Goal: Information Seeking & Learning: Learn about a topic

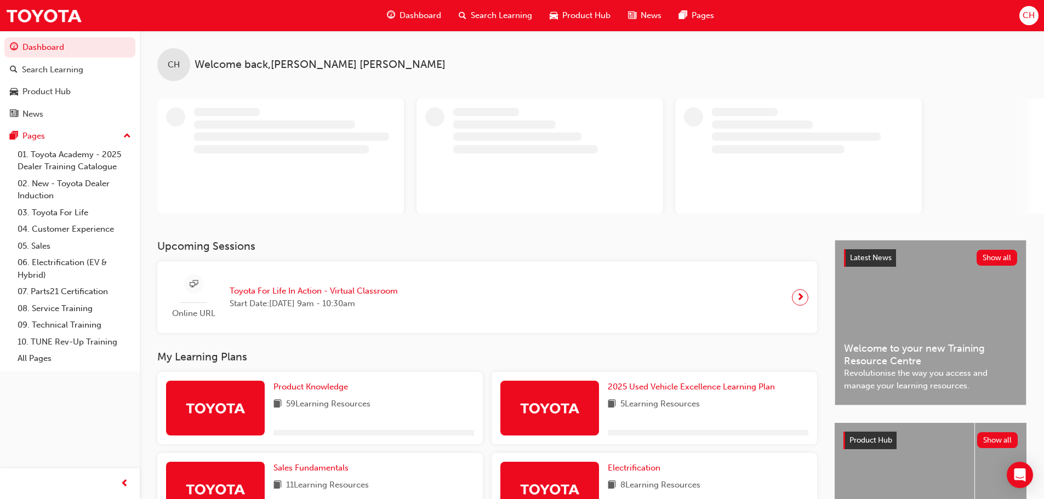
drag, startPoint x: 529, startPoint y: 2, endPoint x: 849, endPoint y: 61, distance: 325.4
click at [860, 88] on div "CH Welcome back , [PERSON_NAME] [PERSON_NAME]" at bounding box center [592, 122] width 904 height 183
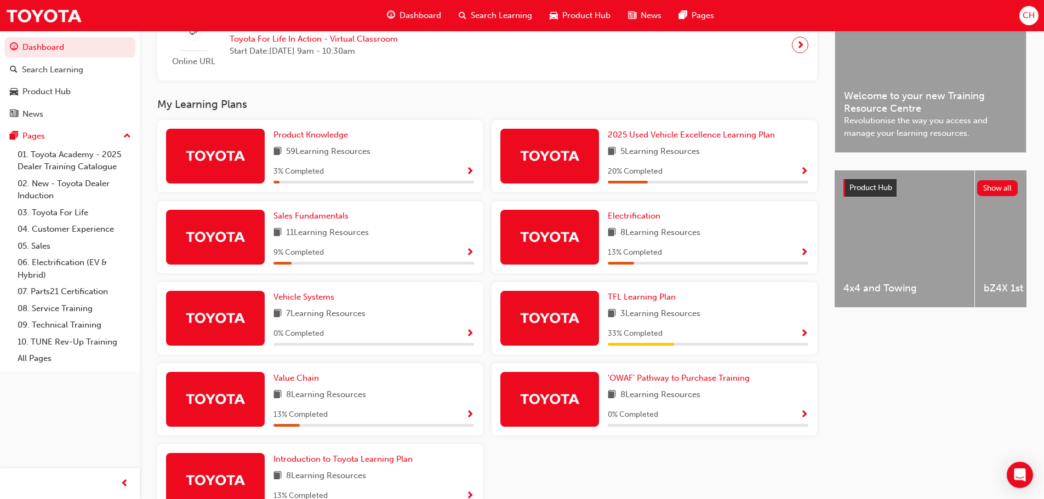
scroll to position [329, 0]
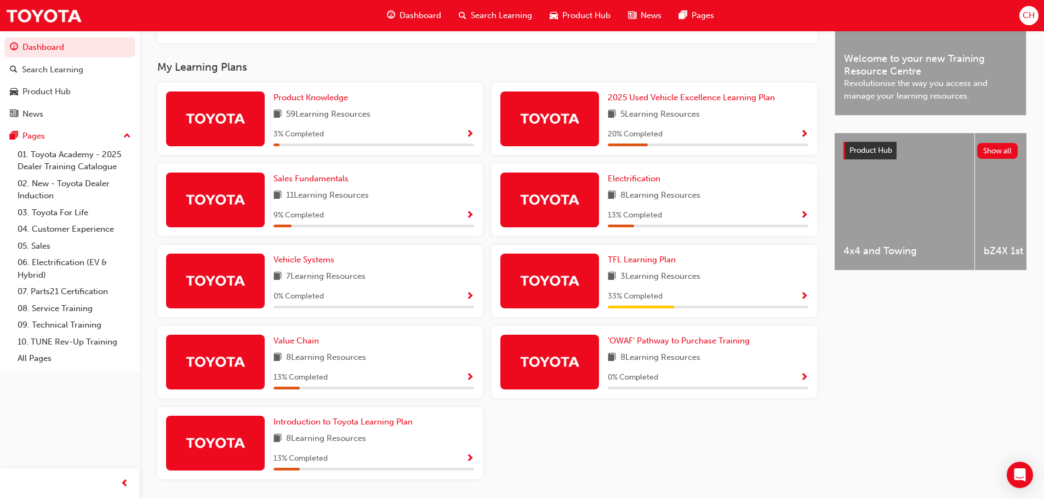
click at [807, 302] on span "Show Progress" at bounding box center [804, 297] width 8 height 10
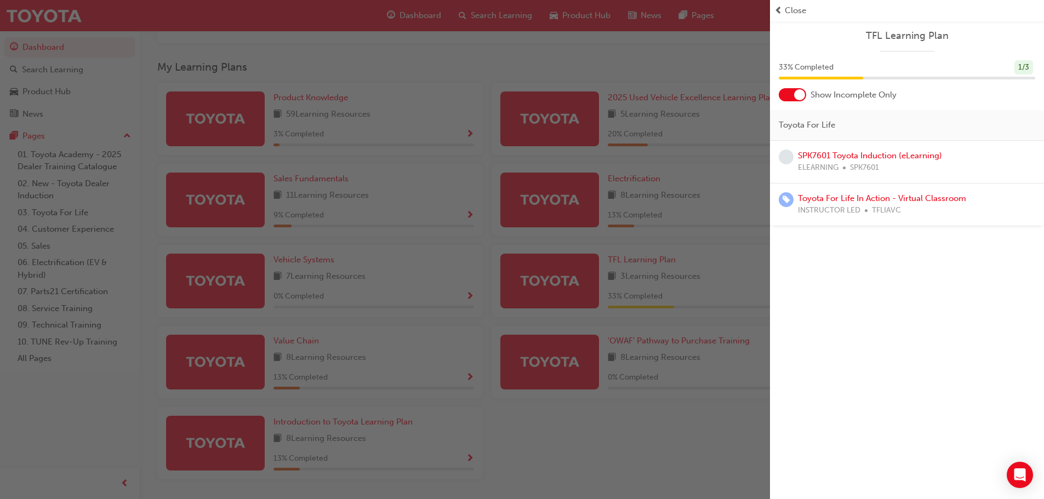
click at [608, 206] on div "button" at bounding box center [385, 249] width 770 height 499
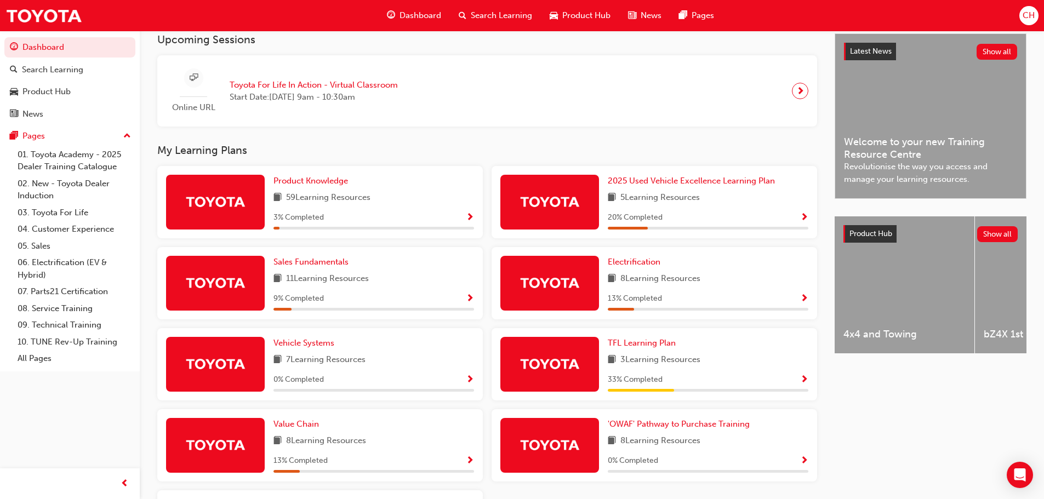
scroll to position [329, 0]
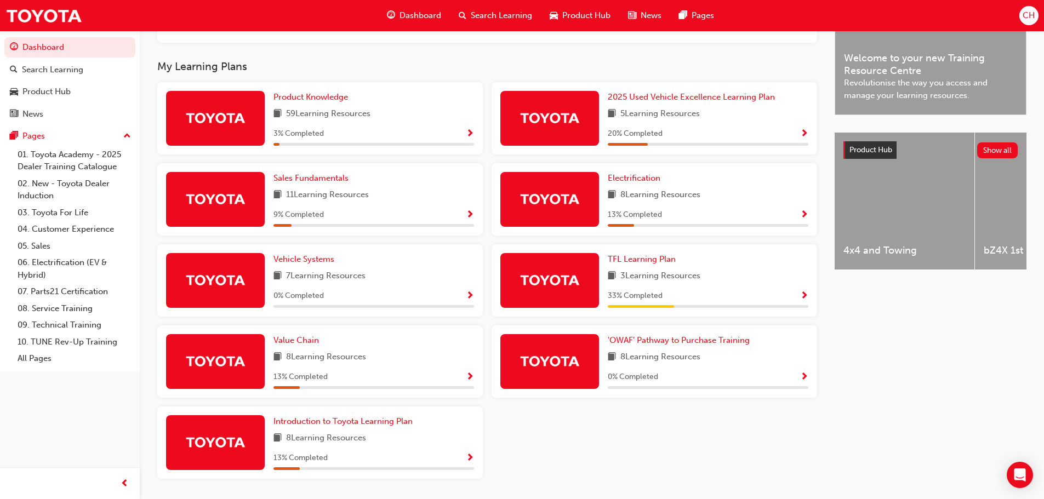
click at [925, 300] on div "Latest News Show all Welcome to your new Training Resource Centre Revolutionise…" at bounding box center [931, 227] width 192 height 555
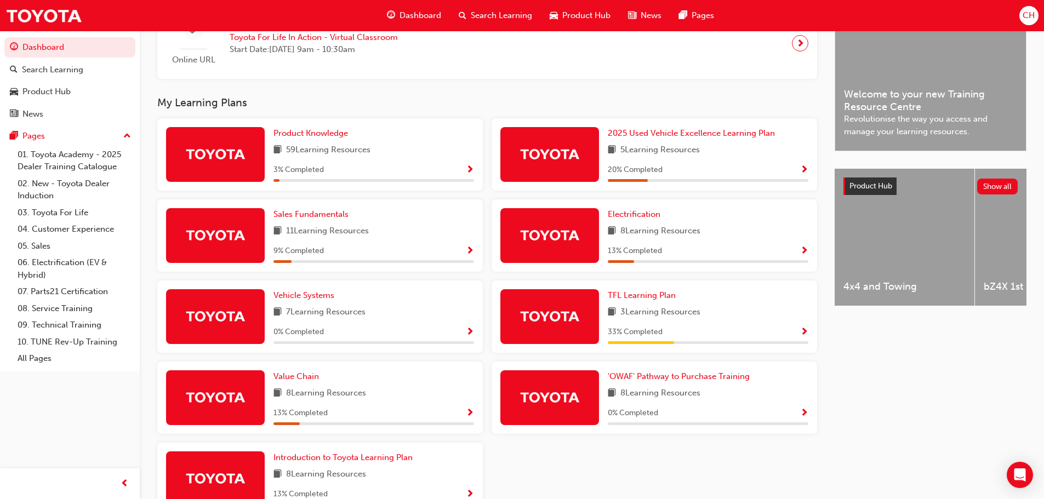
scroll to position [312, 0]
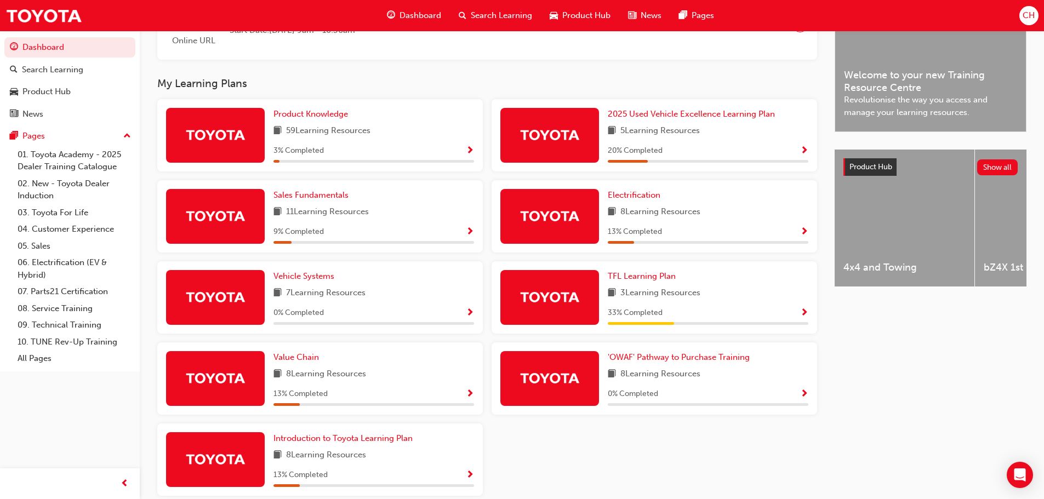
click at [799, 239] on div "13 % Completed" at bounding box center [708, 232] width 201 height 14
click at [798, 230] on div "13 % Completed" at bounding box center [708, 232] width 201 height 14
click at [807, 237] on span "Show Progress" at bounding box center [804, 232] width 8 height 10
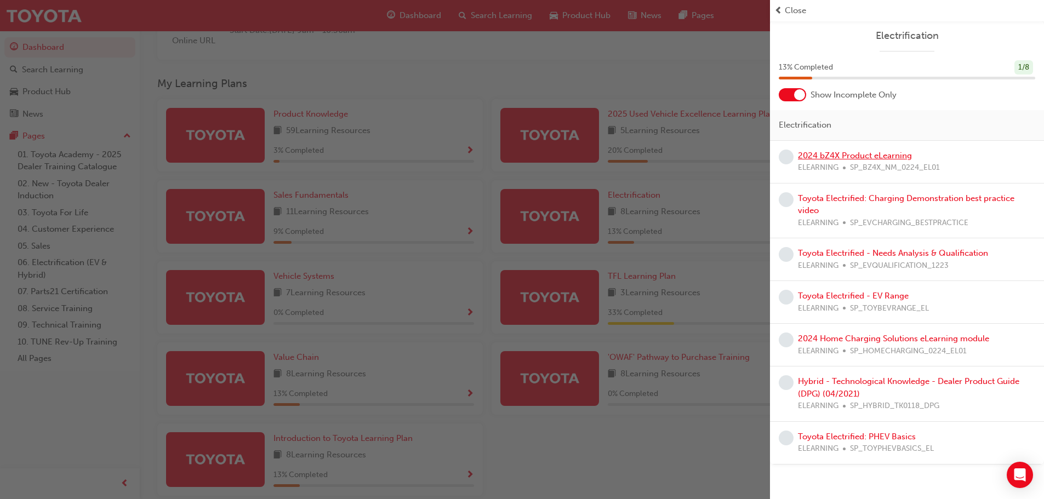
click at [829, 158] on link "2024 bZ4X Product eLearning" at bounding box center [855, 156] width 114 height 10
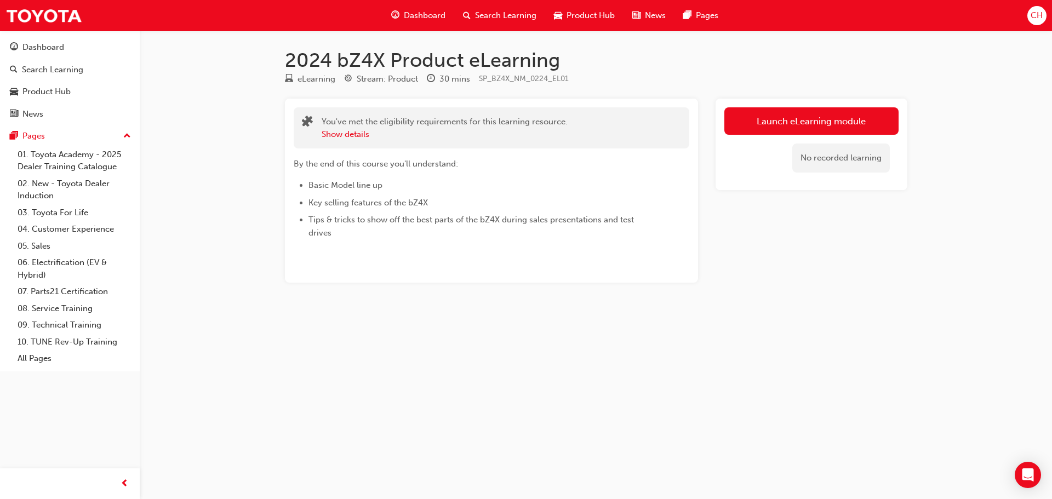
click at [521, 12] on span "Search Learning" at bounding box center [505, 15] width 61 height 13
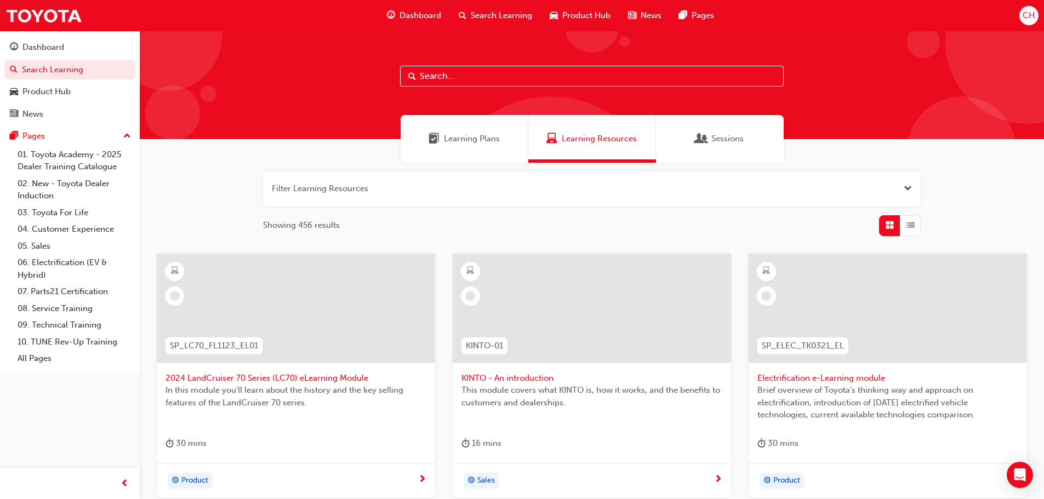
click at [464, 151] on div "Learning Plans" at bounding box center [465, 139] width 128 height 48
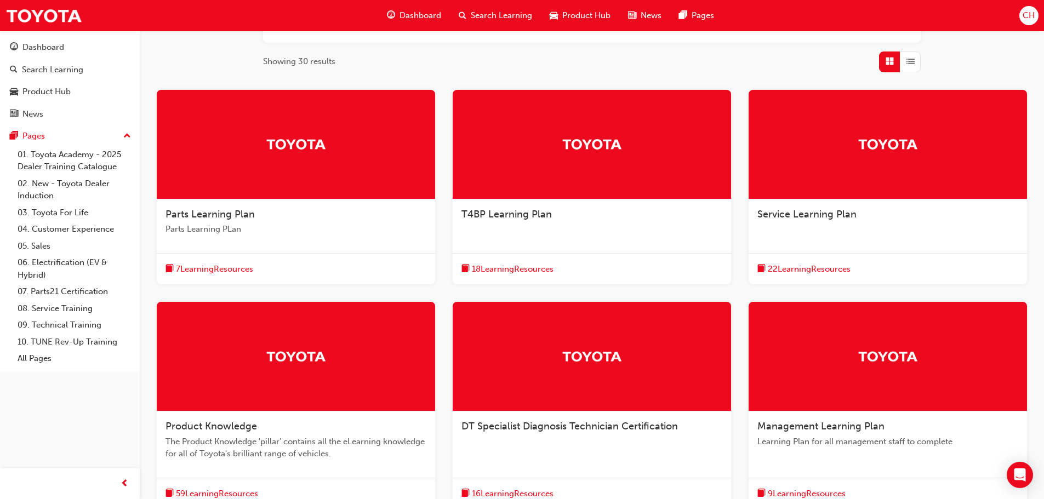
scroll to position [164, 0]
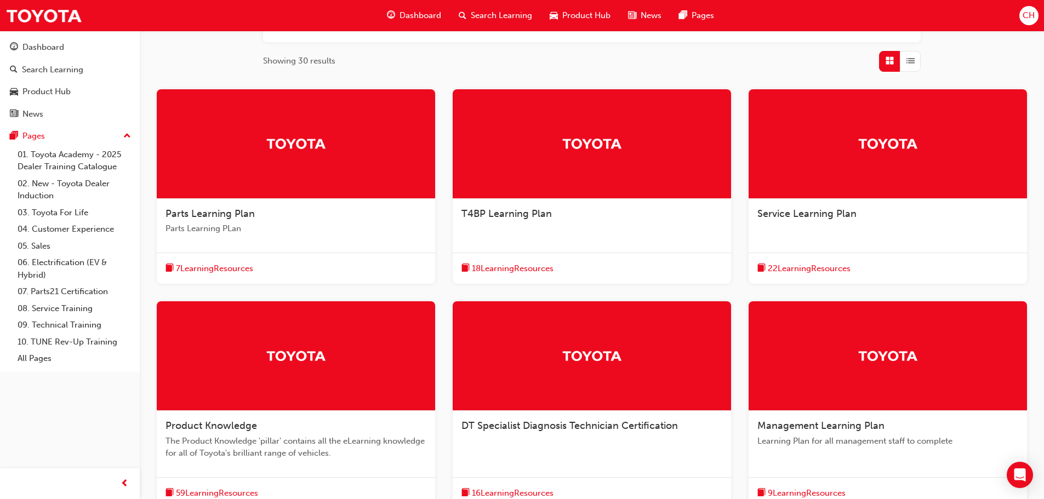
click at [218, 264] on span "7 Learning Resources" at bounding box center [214, 269] width 77 height 13
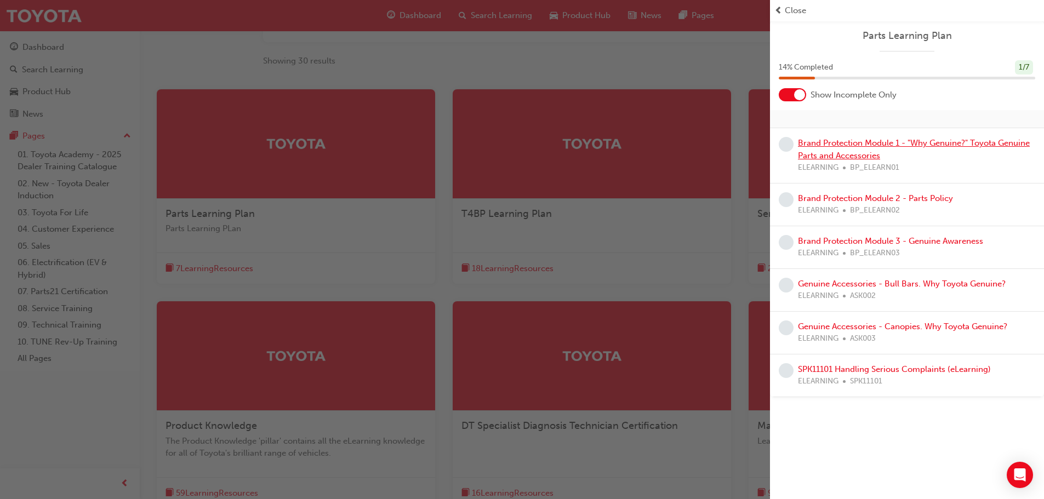
click at [939, 141] on link "Brand Protection Module 1 - "Why Genuine?" Toyota Genuine Parts and Accessories" at bounding box center [914, 149] width 232 height 22
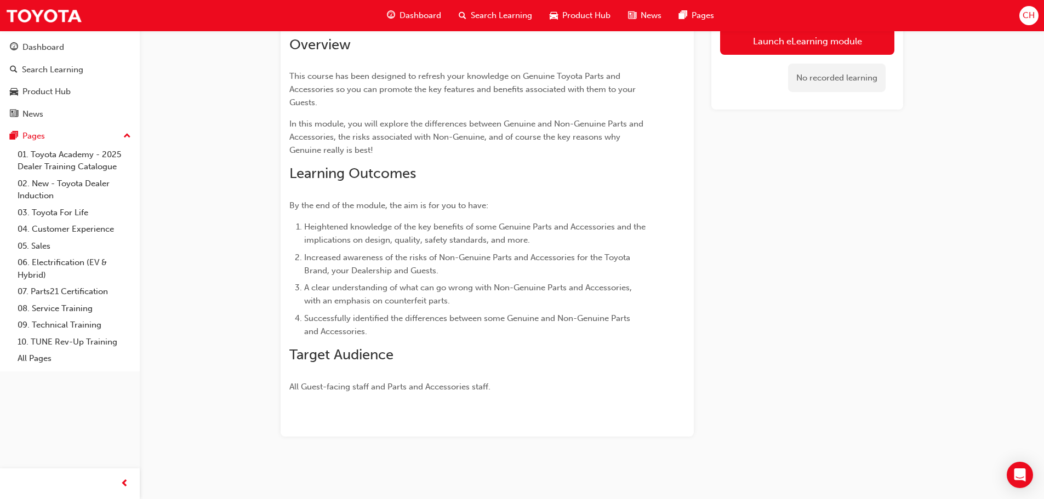
scroll to position [49, 0]
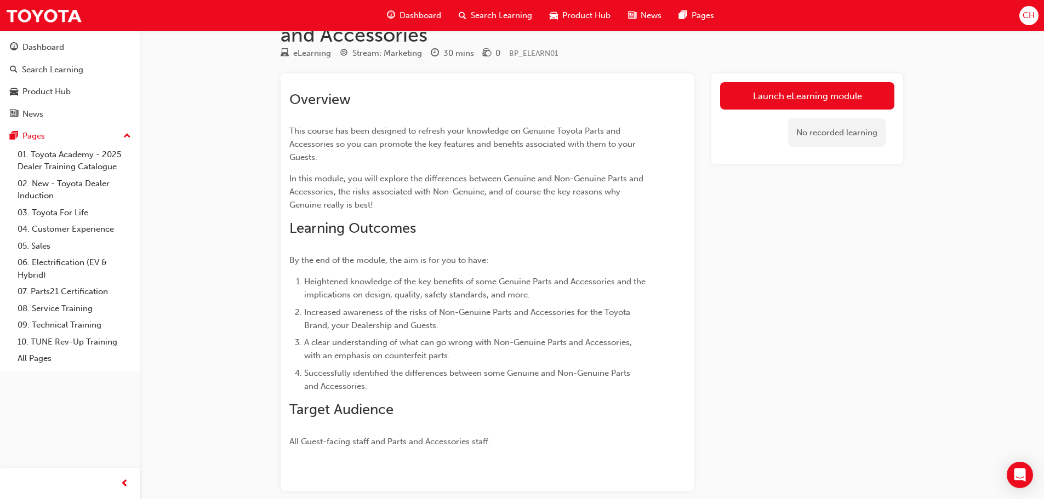
click at [769, 74] on div "Launch eLearning module No recorded learning" at bounding box center [807, 119] width 192 height 92
click at [766, 90] on link "Launch eLearning module" at bounding box center [807, 95] width 174 height 27
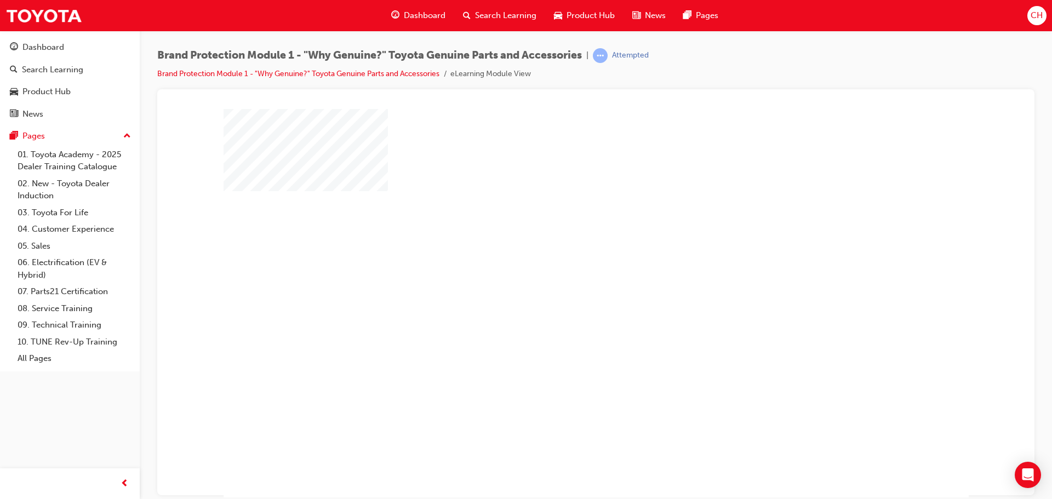
click at [564, 271] on div "play" at bounding box center [564, 271] width 0 height 0
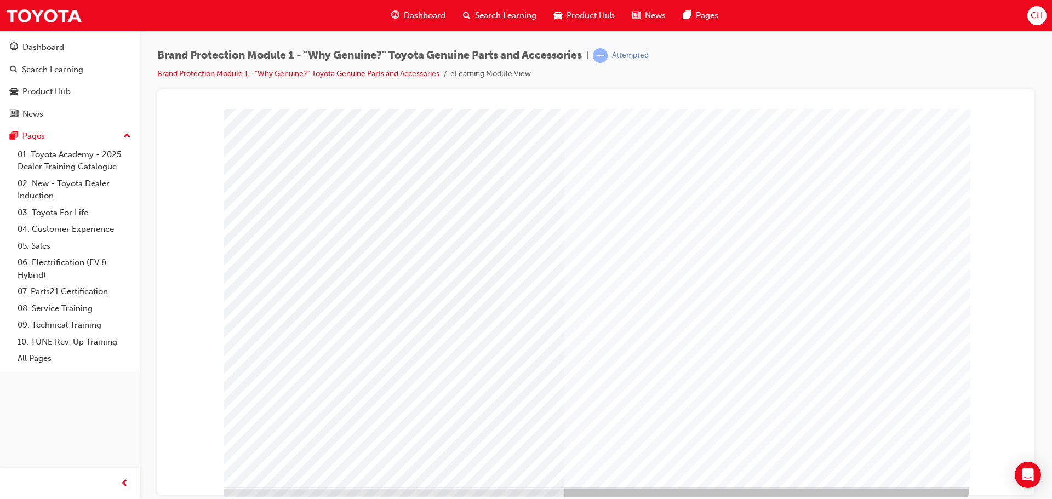
scroll to position [22, 0]
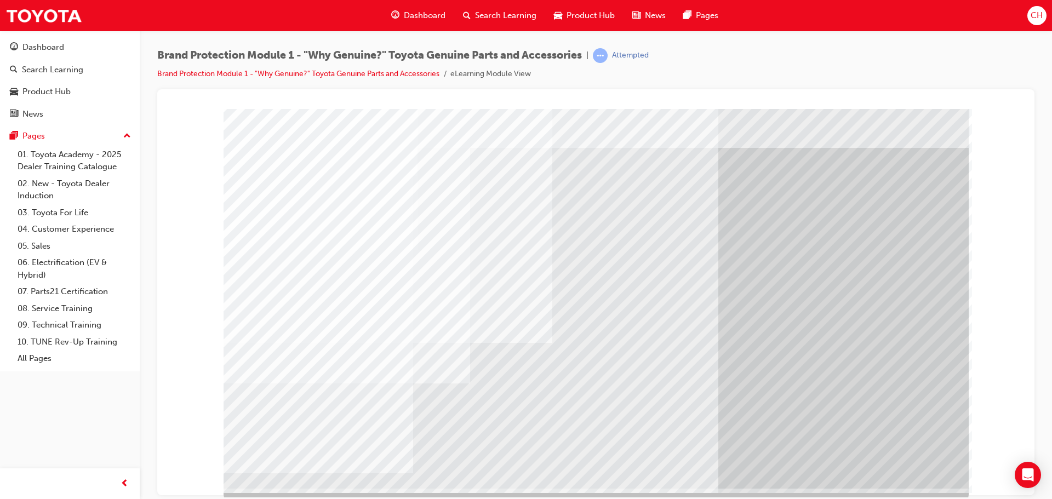
scroll to position [22, 0]
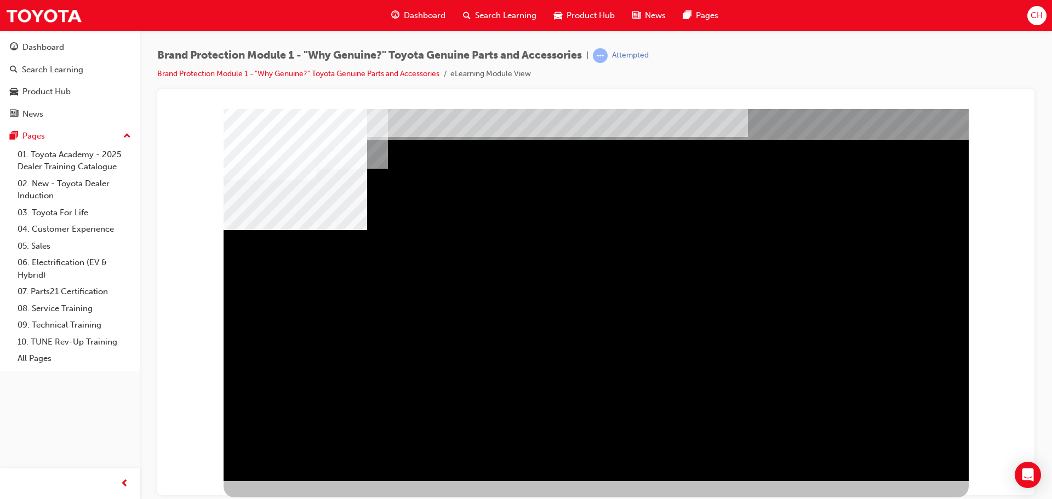
scroll to position [0, 0]
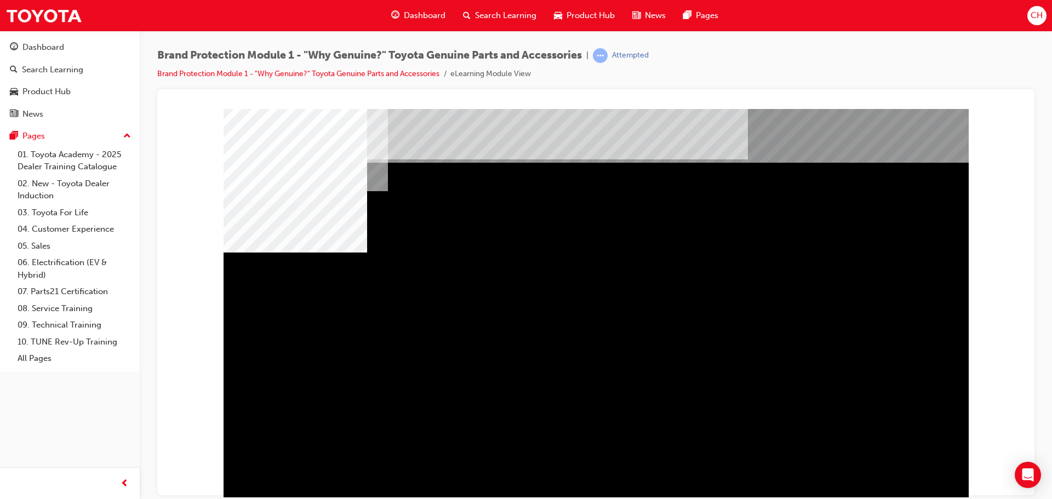
click at [293, 322] on div "multistate" at bounding box center [596, 306] width 745 height 395
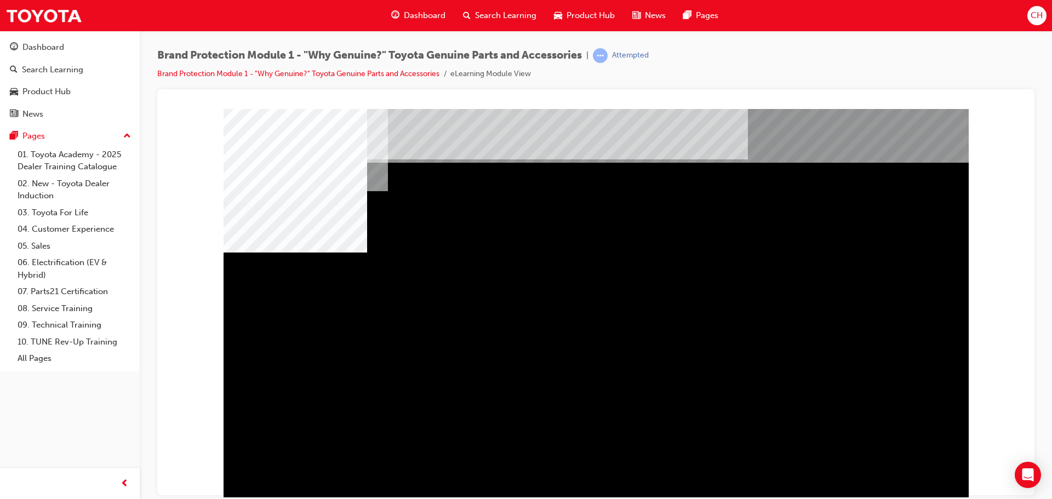
click at [908, 464] on div "multistate" at bounding box center [596, 306] width 745 height 395
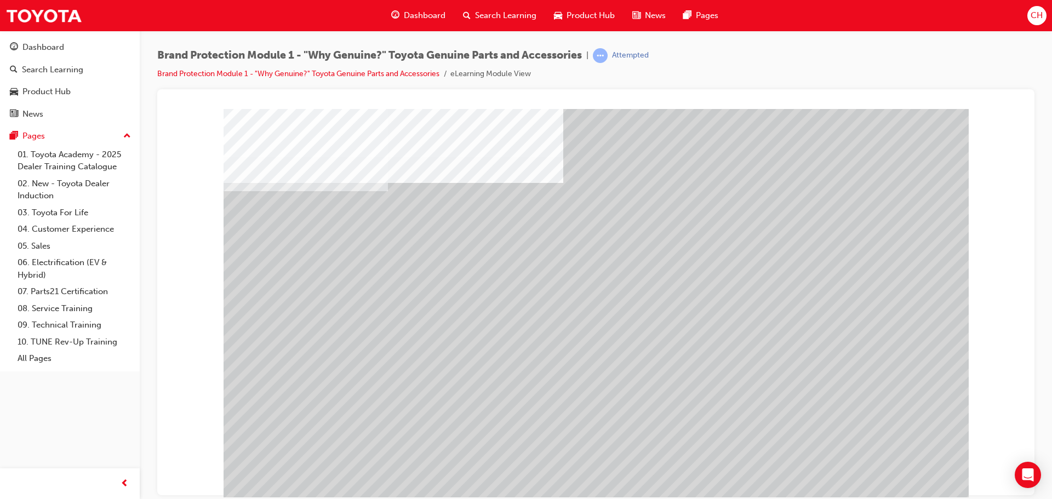
scroll to position [22, 0]
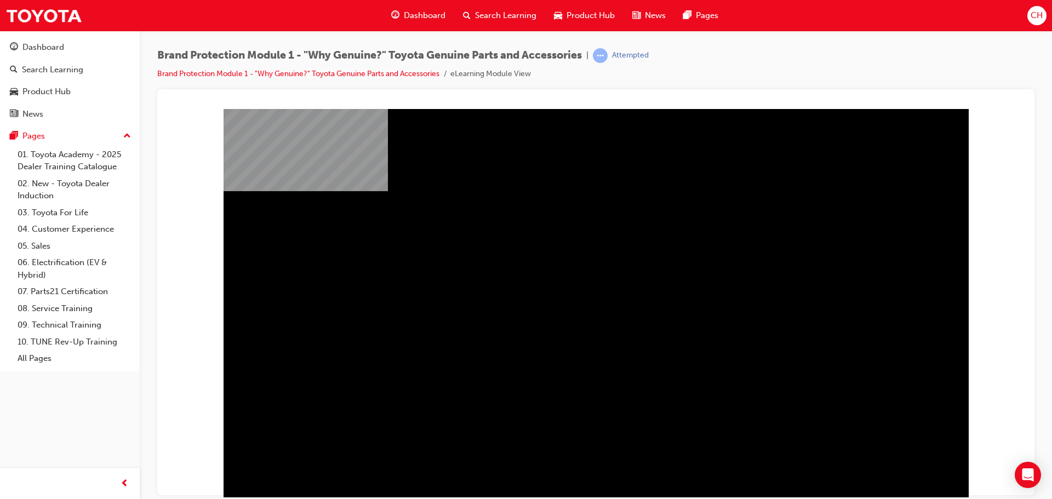
click at [879, 474] on div "video_sparkplugs" at bounding box center [596, 315] width 745 height 395
click at [757, 437] on div "video_sparkplugs" at bounding box center [596, 315] width 745 height 395
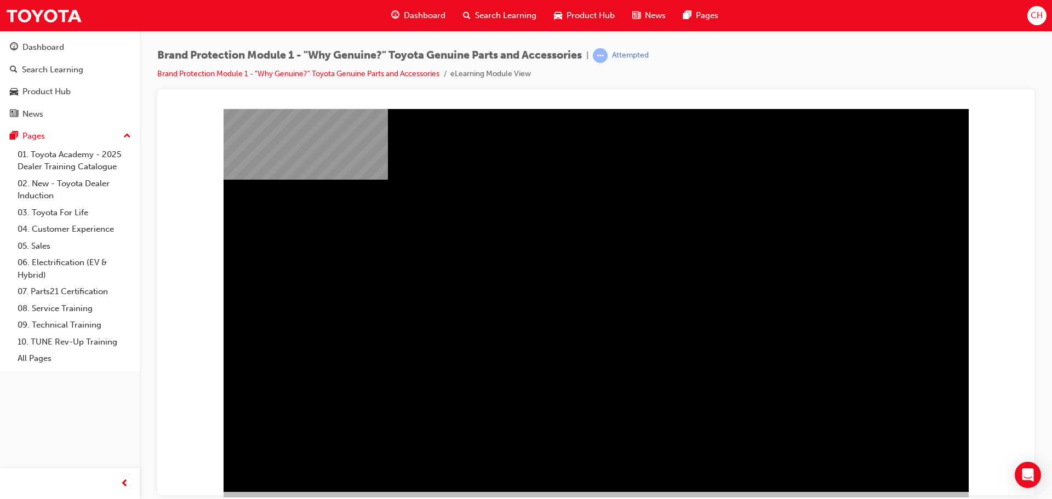
scroll to position [22, 0]
